Goal: Use online tool/utility: Utilize a website feature to perform a specific function

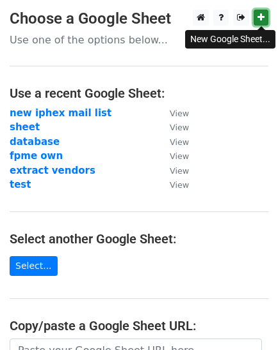
click at [259, 17] on icon at bounding box center [260, 17] width 7 height 9
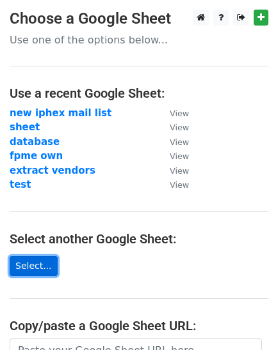
click at [35, 256] on link "Select..." at bounding box center [34, 266] width 48 height 20
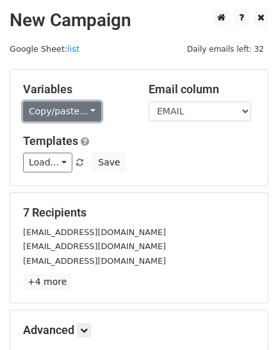
click at [65, 111] on link "Copy/paste..." at bounding box center [62, 112] width 78 height 20
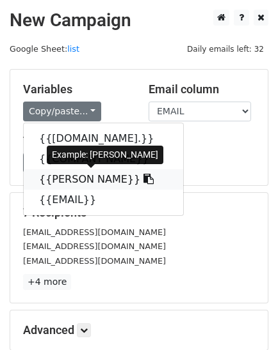
click at [75, 173] on link "{{PERSON NAME}}" at bounding box center [103, 179] width 159 height 20
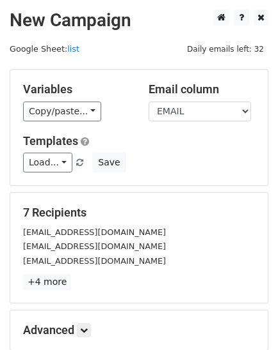
scroll to position [144, 0]
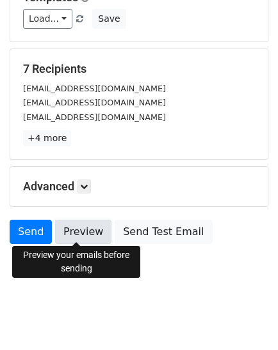
click at [80, 230] on link "Preview" at bounding box center [83, 232] width 56 height 24
